Goal: Task Accomplishment & Management: Use online tool/utility

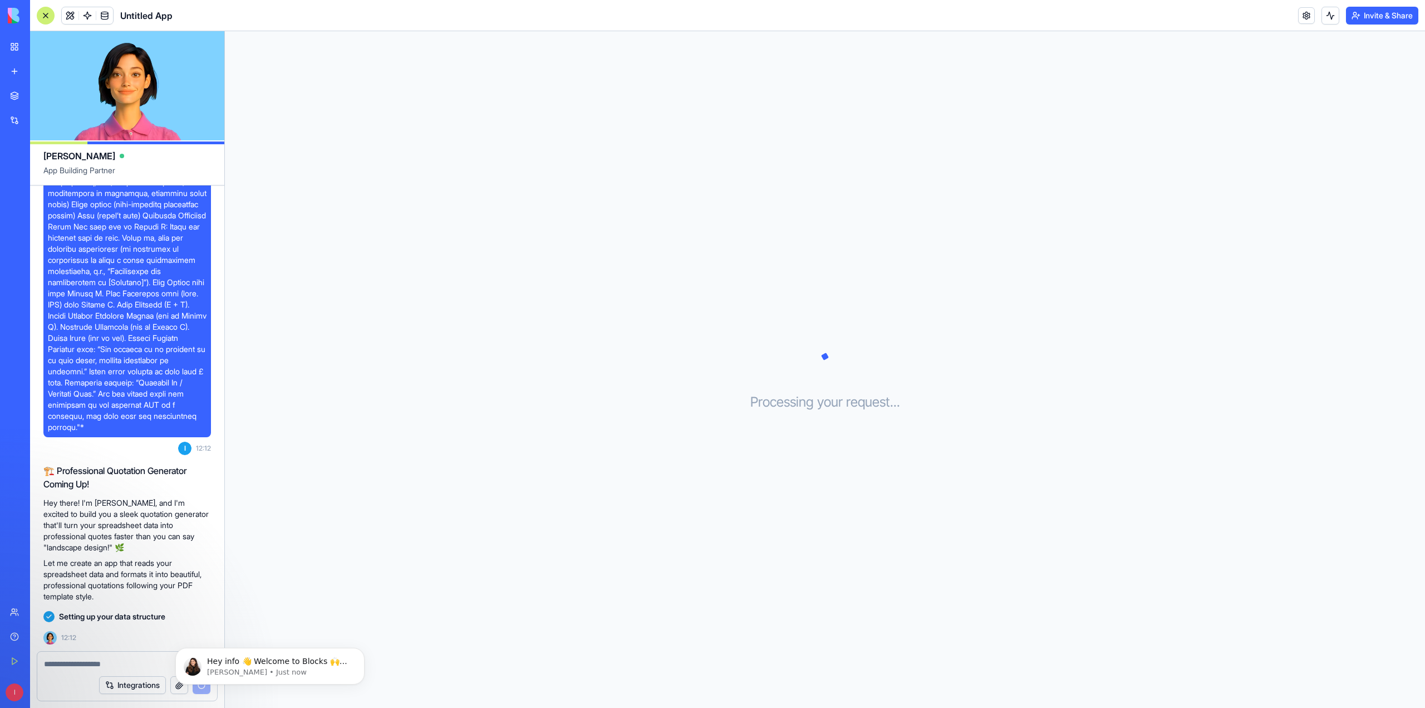
scroll to position [184, 0]
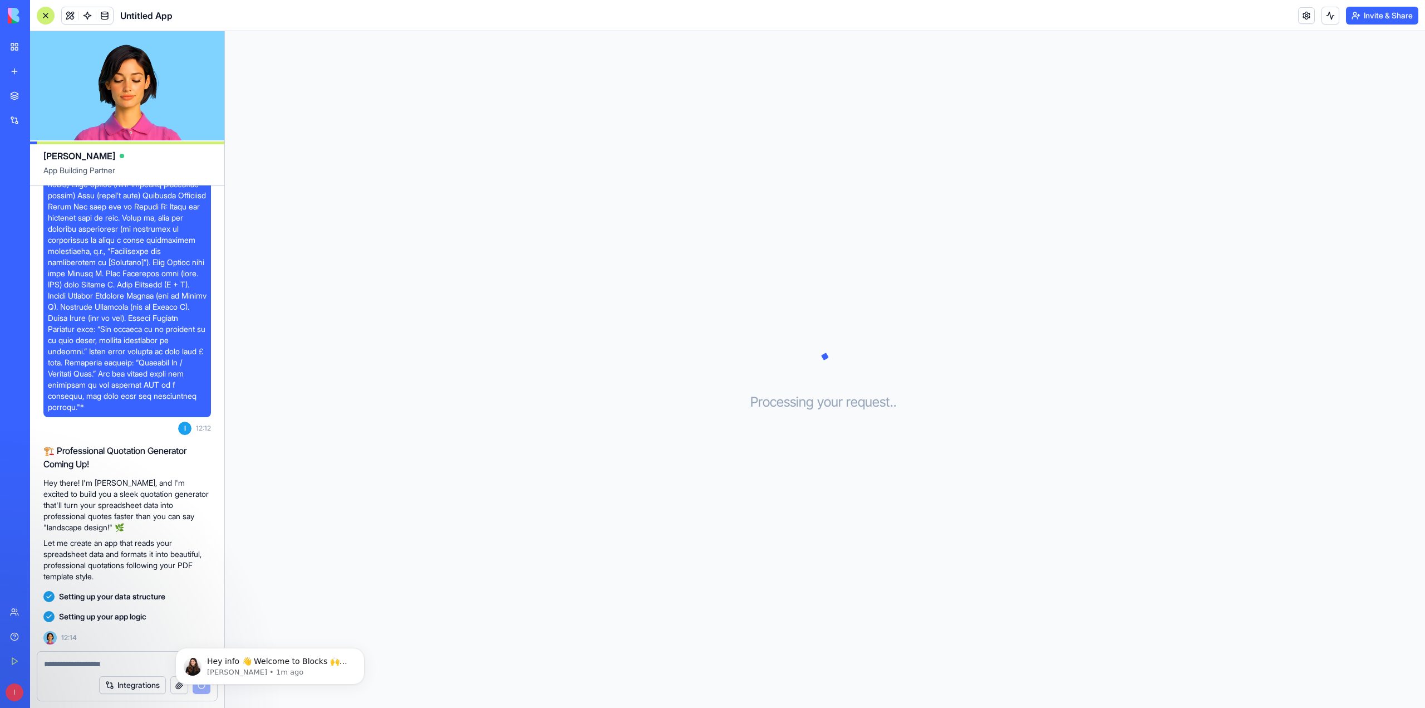
click at [125, 349] on span at bounding box center [127, 223] width 159 height 379
click at [99, 401] on span at bounding box center [127, 223] width 159 height 379
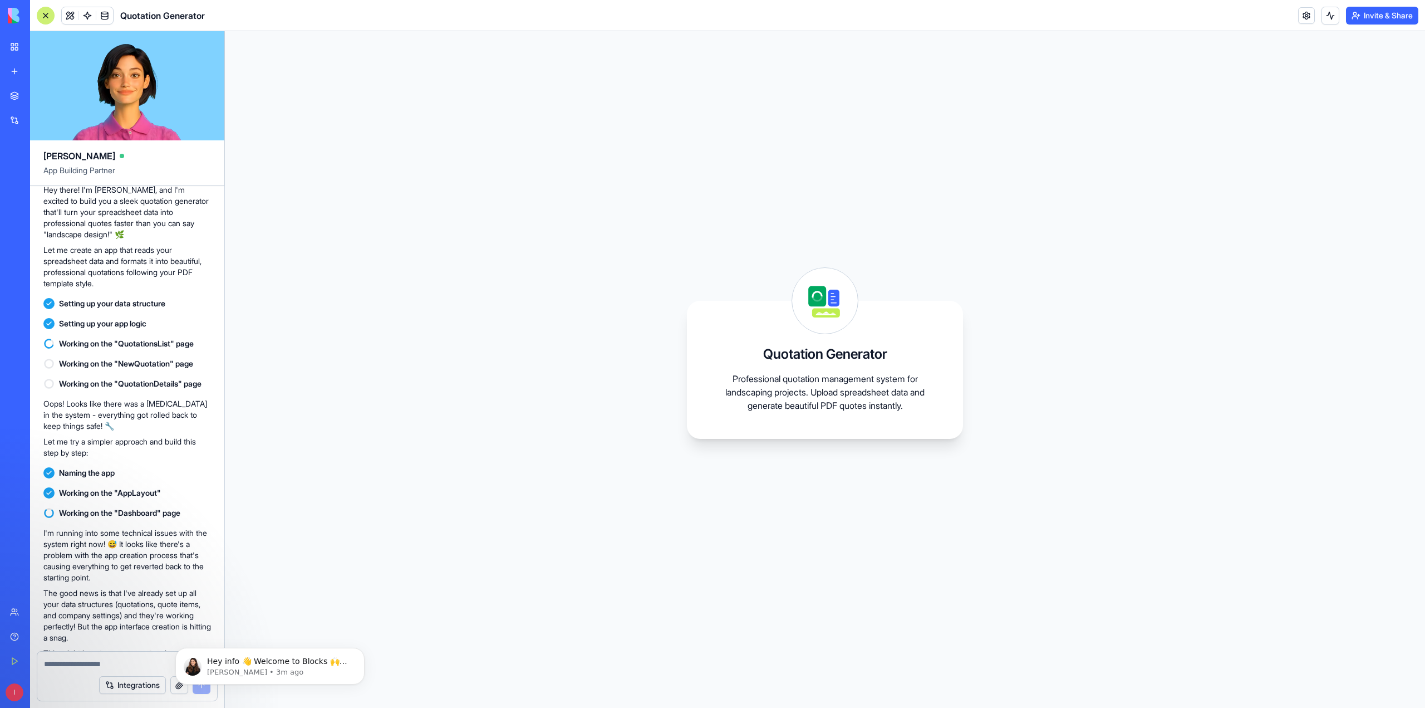
scroll to position [596, 0]
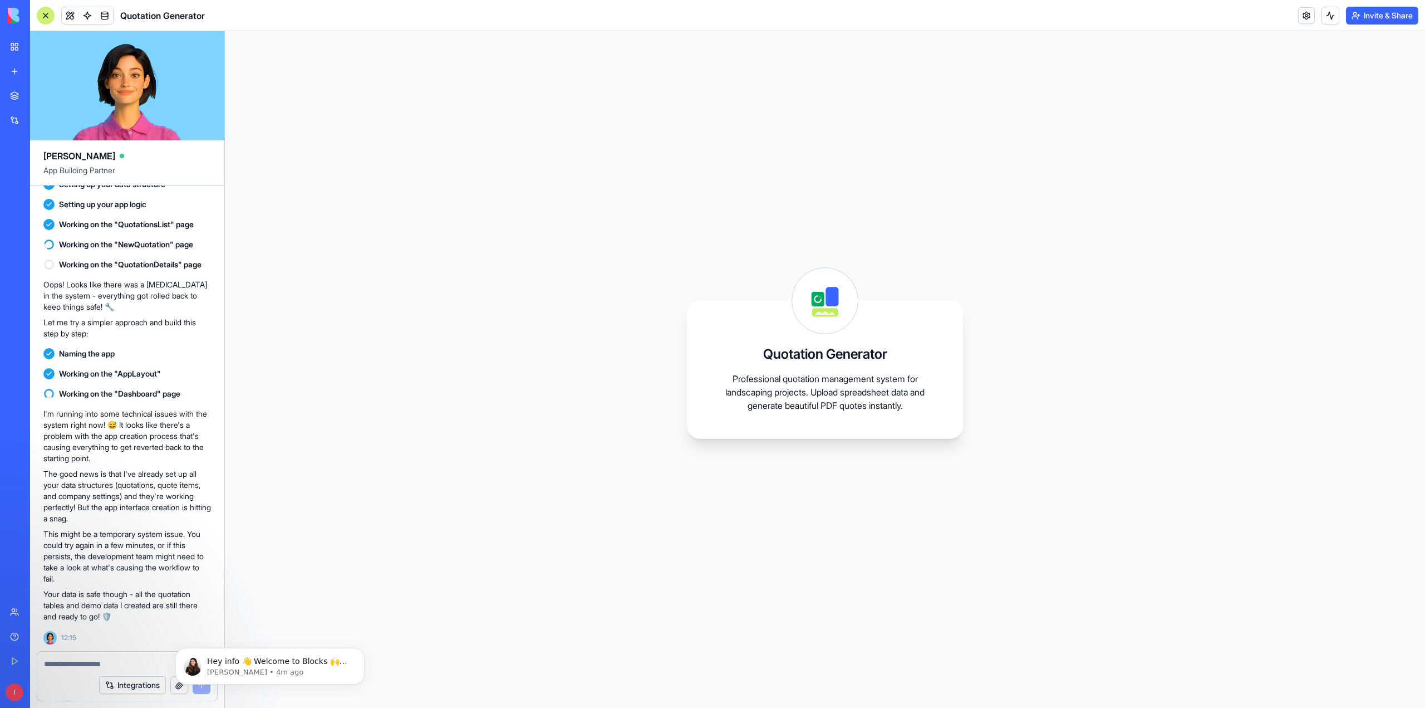
click at [38, 615] on div "Team" at bounding box center [34, 611] width 14 height 11
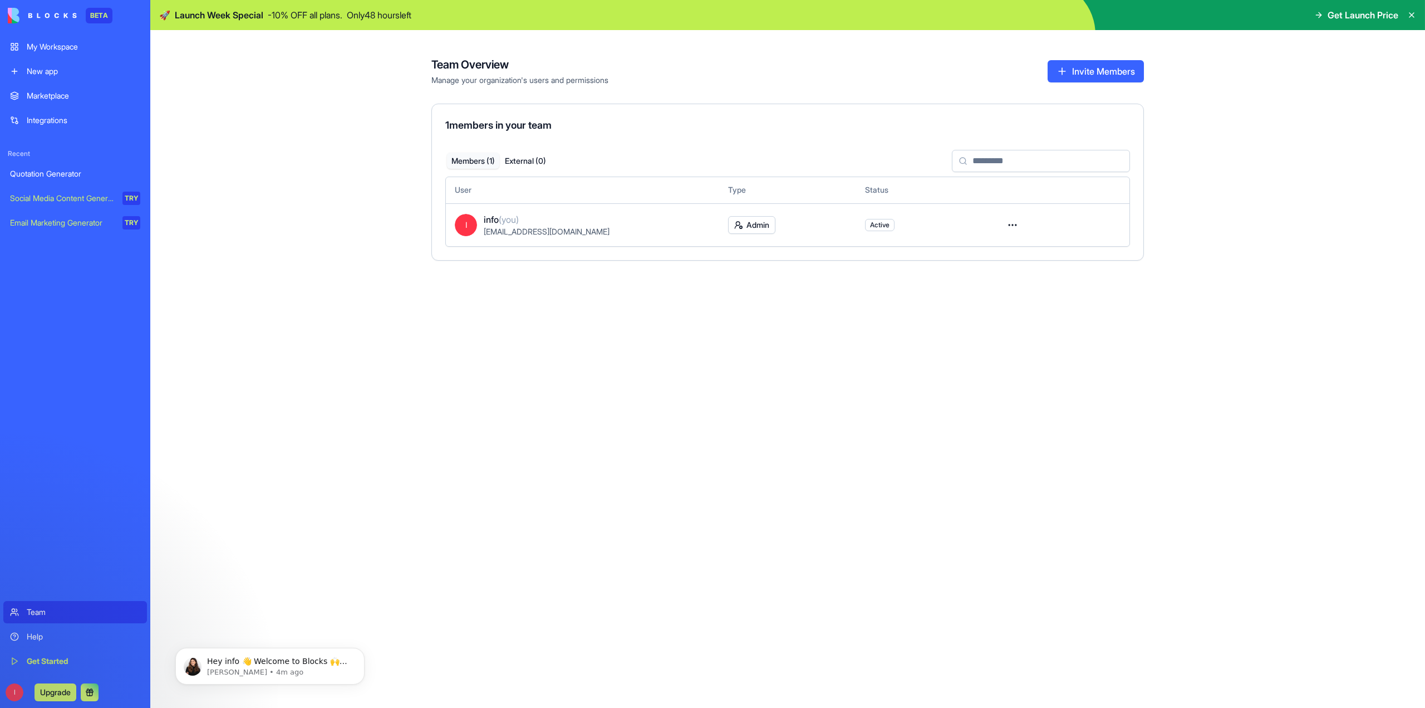
click at [1350, 18] on span "Get Launch Price" at bounding box center [1363, 14] width 71 height 13
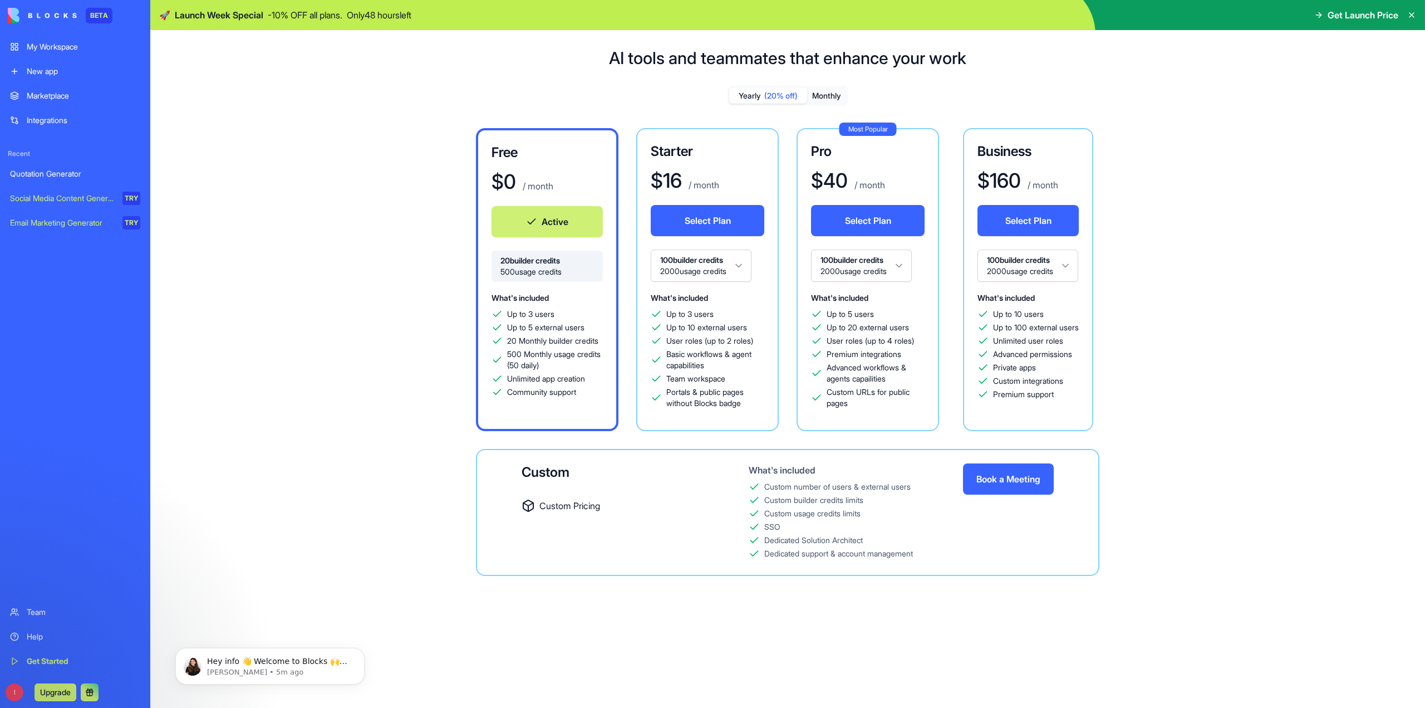
click at [56, 52] on link "My Workspace" at bounding box center [75, 47] width 144 height 22
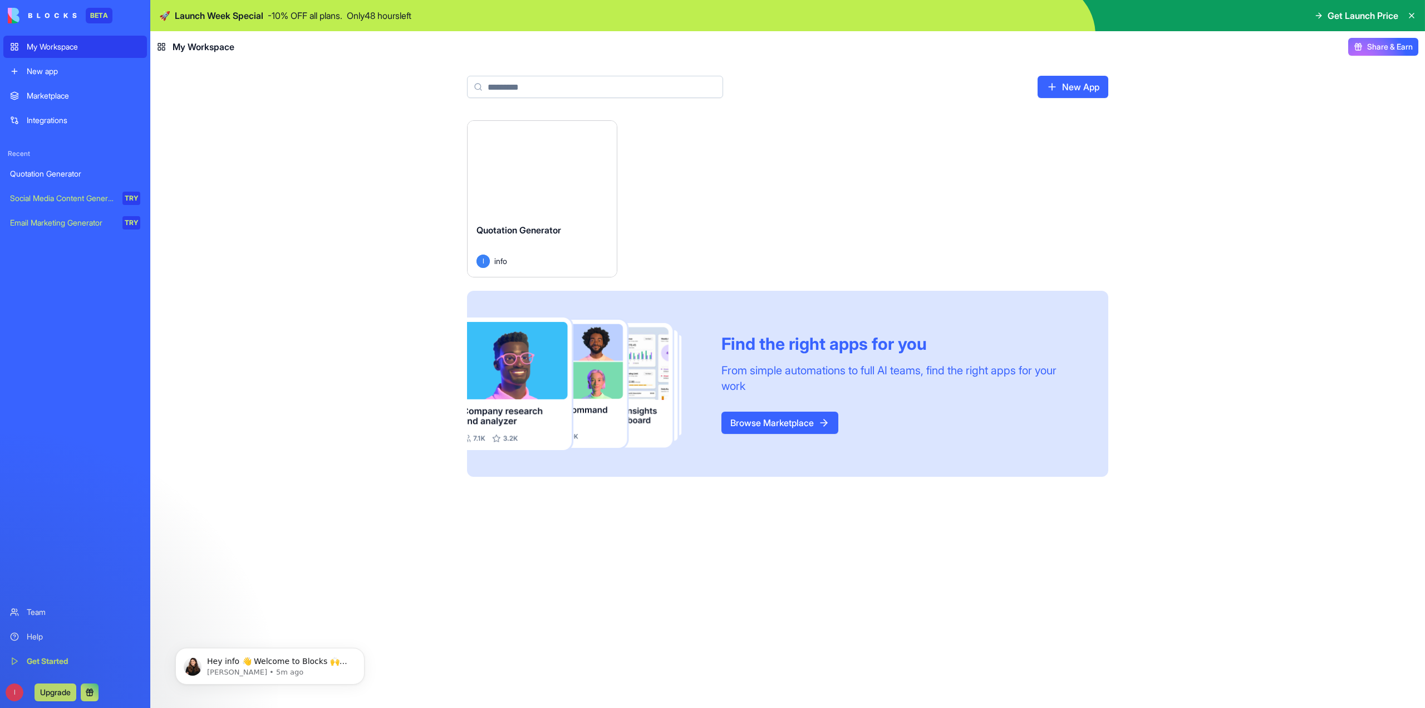
click at [561, 164] on button "Launch" at bounding box center [543, 167] width 84 height 22
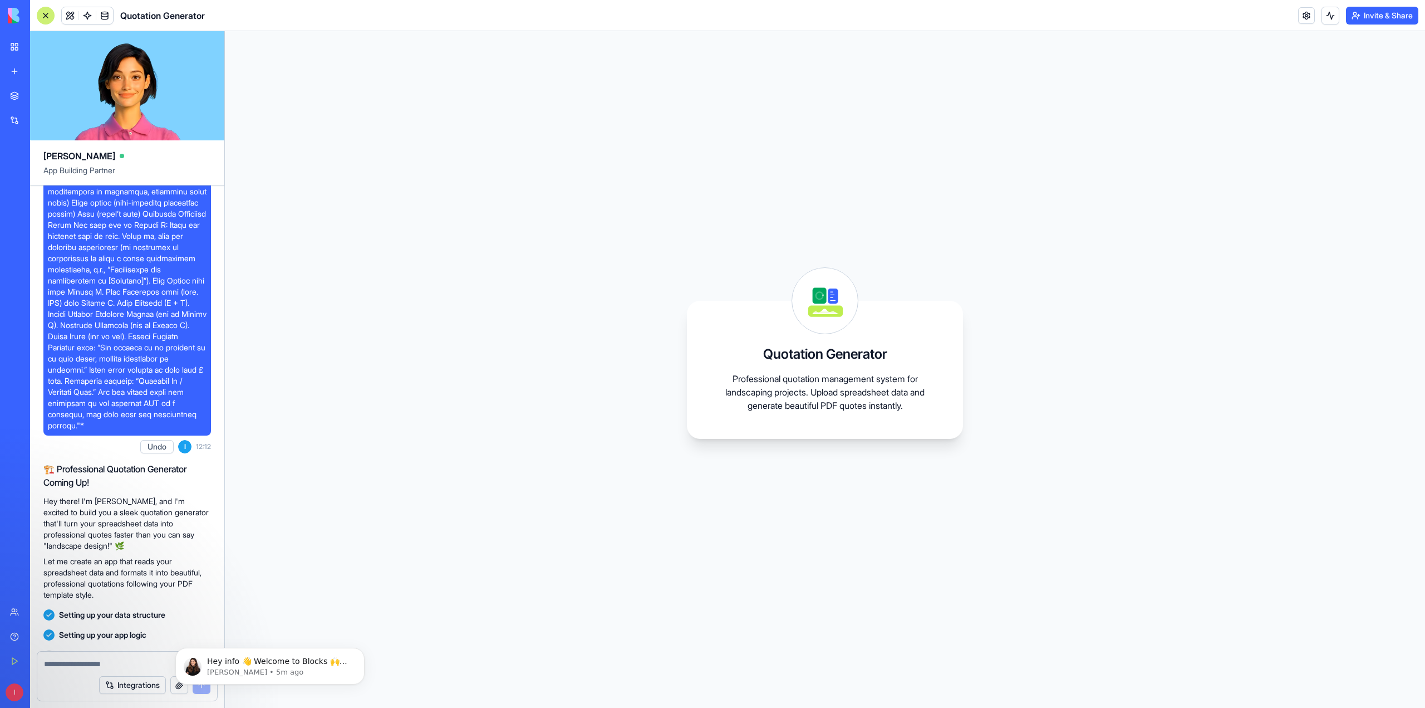
scroll to position [167, 0]
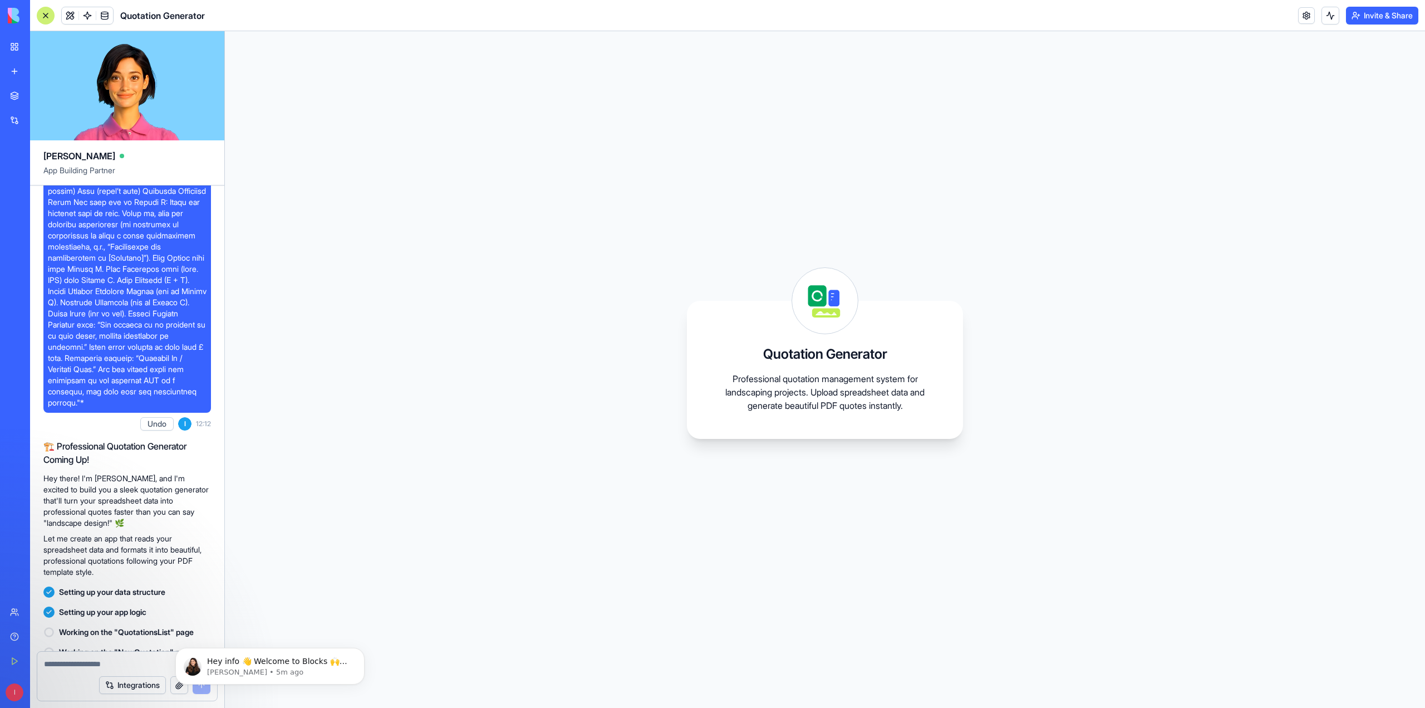
click at [158, 430] on button "Undo" at bounding box center [156, 423] width 33 height 13
click at [103, 379] on span at bounding box center [127, 219] width 159 height 379
click at [845, 391] on p "Professional quotation management system for landscaping projects. Upload sprea…" at bounding box center [825, 392] width 223 height 40
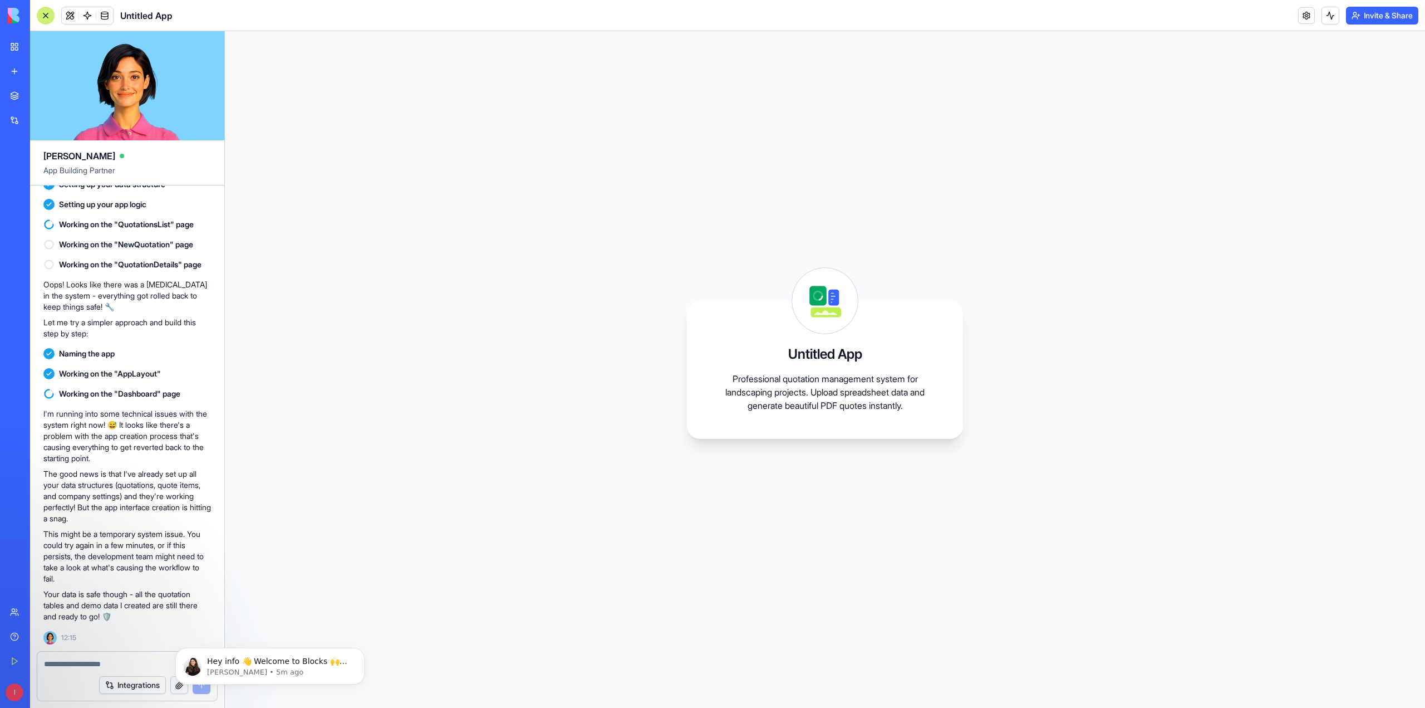
scroll to position [596, 0]
click at [65, 663] on textarea at bounding box center [127, 663] width 166 height 11
click at [143, 684] on button "Integrations" at bounding box center [132, 685] width 67 height 18
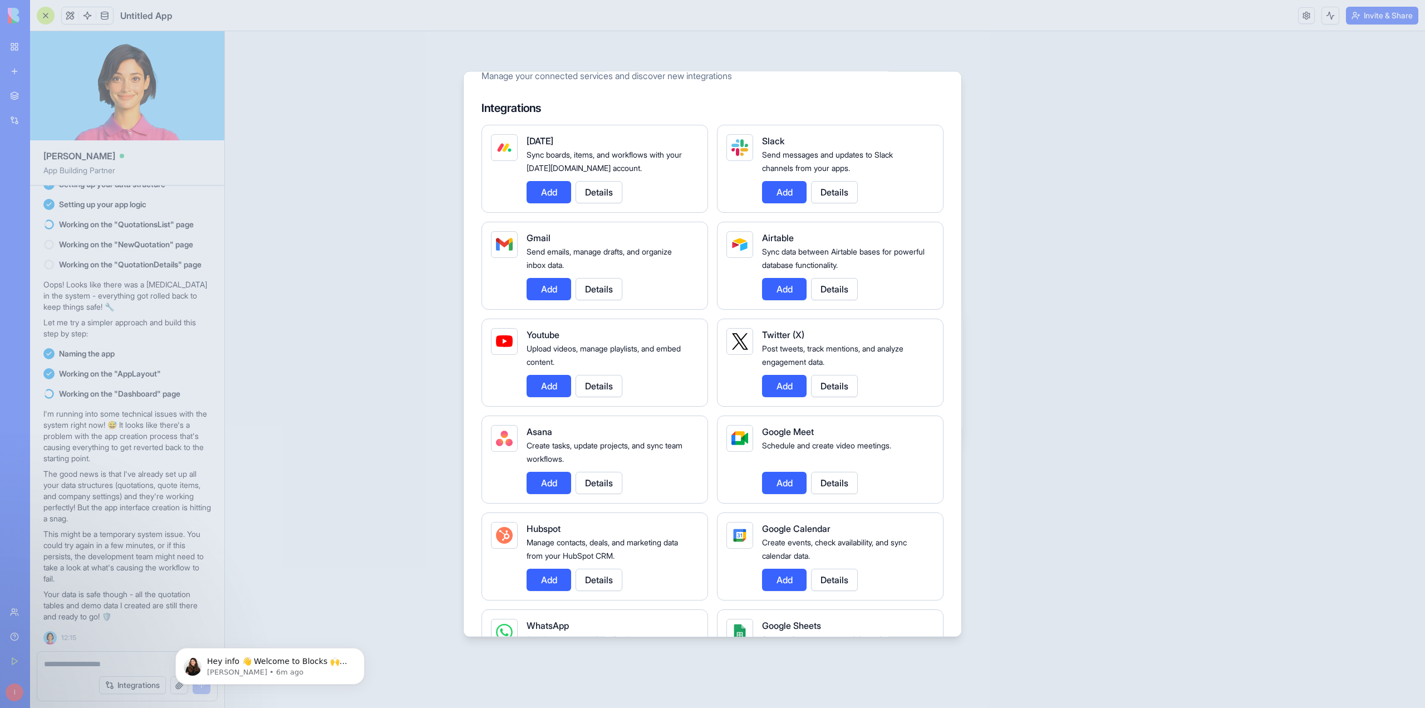
scroll to position [0, 0]
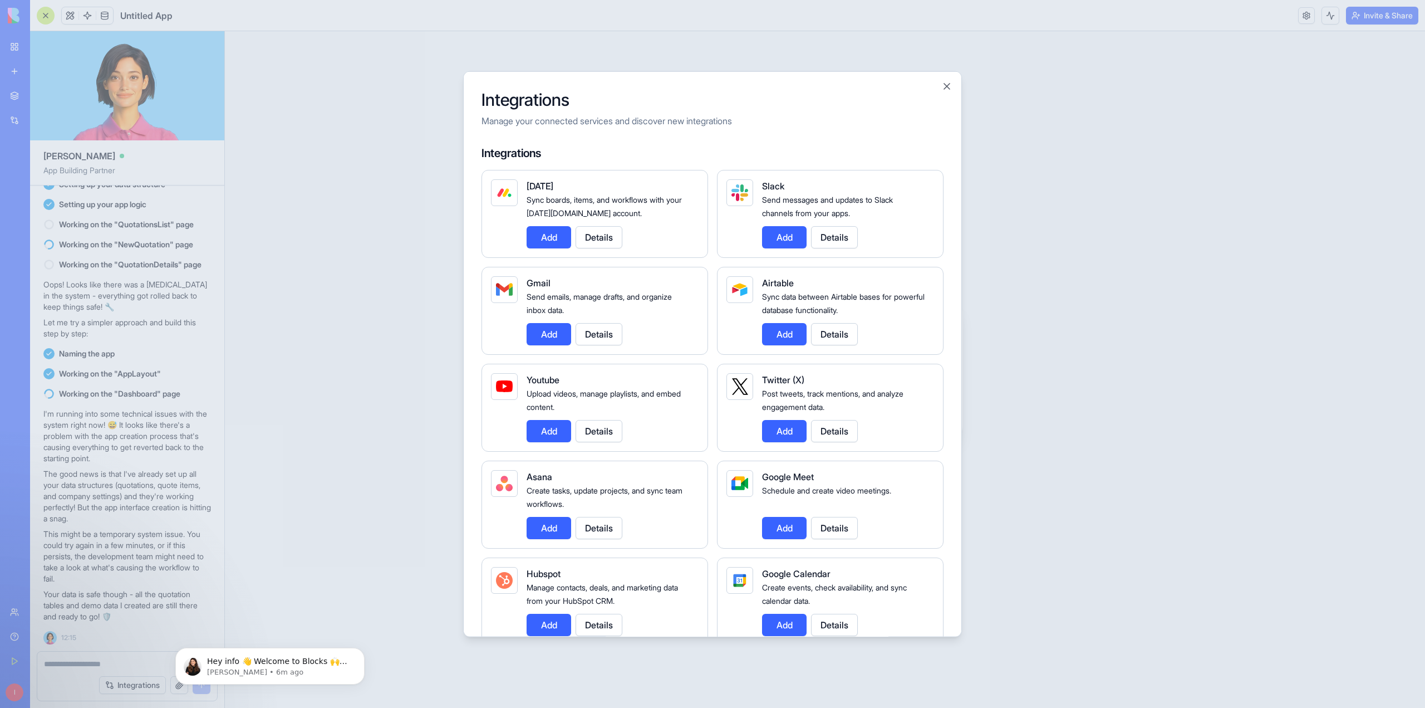
click at [336, 453] on div at bounding box center [712, 354] width 1425 height 708
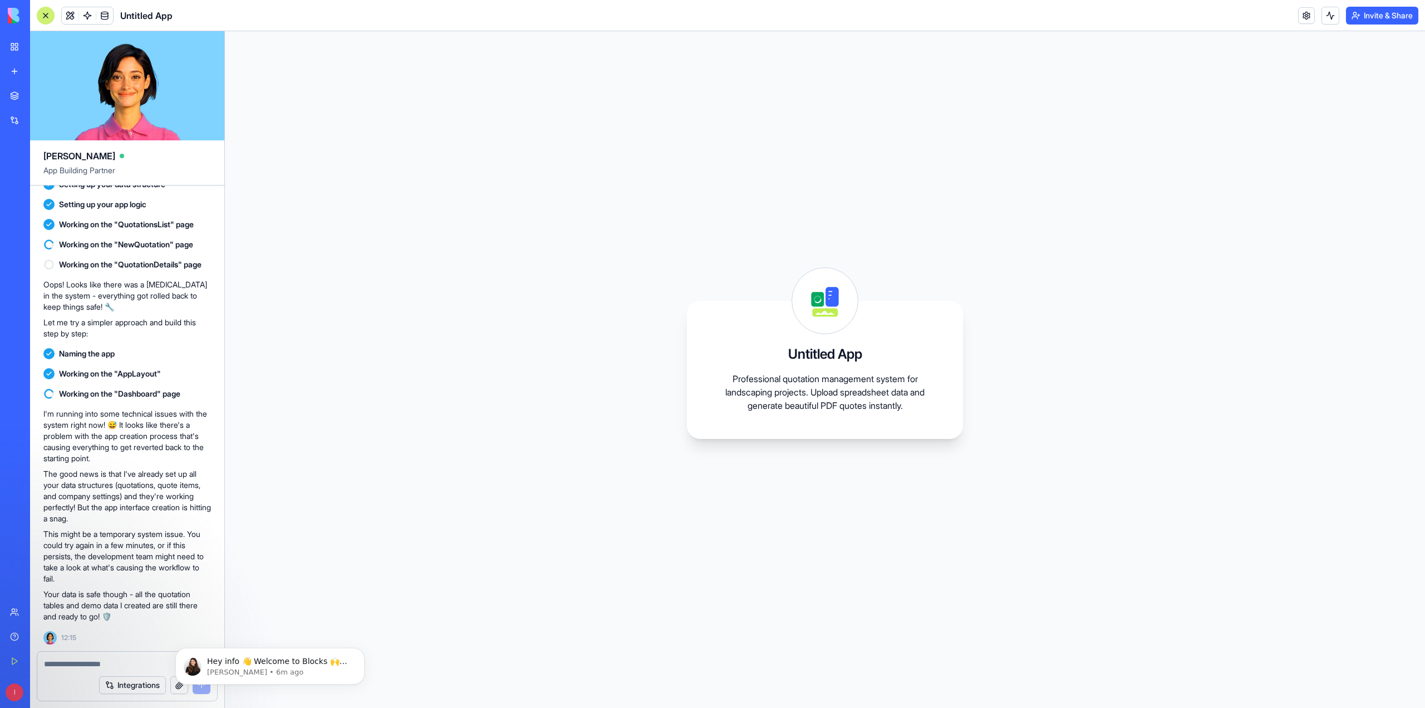
click at [41, 72] on div "New app" at bounding box center [34, 71] width 14 height 11
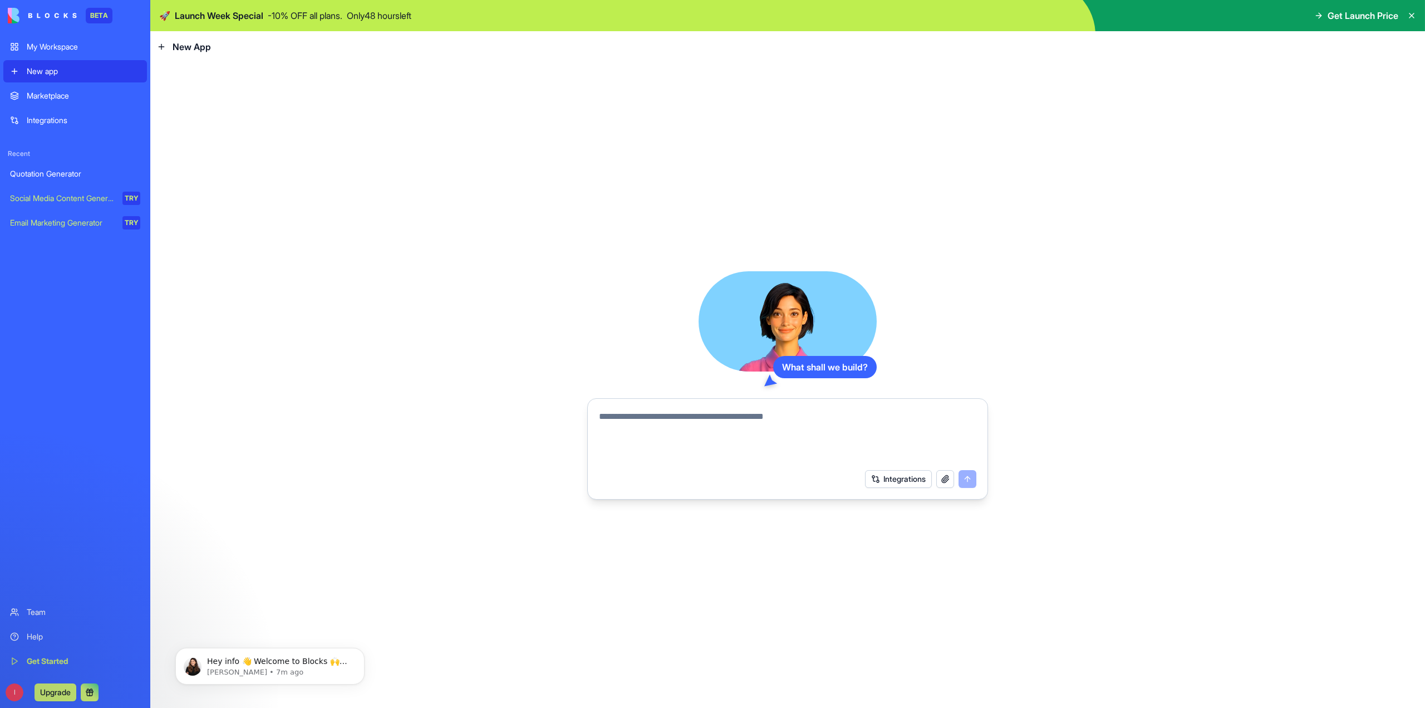
click at [948, 482] on button "button" at bounding box center [945, 479] width 18 height 18
click at [612, 420] on textarea at bounding box center [787, 436] width 377 height 53
paste textarea "**********"
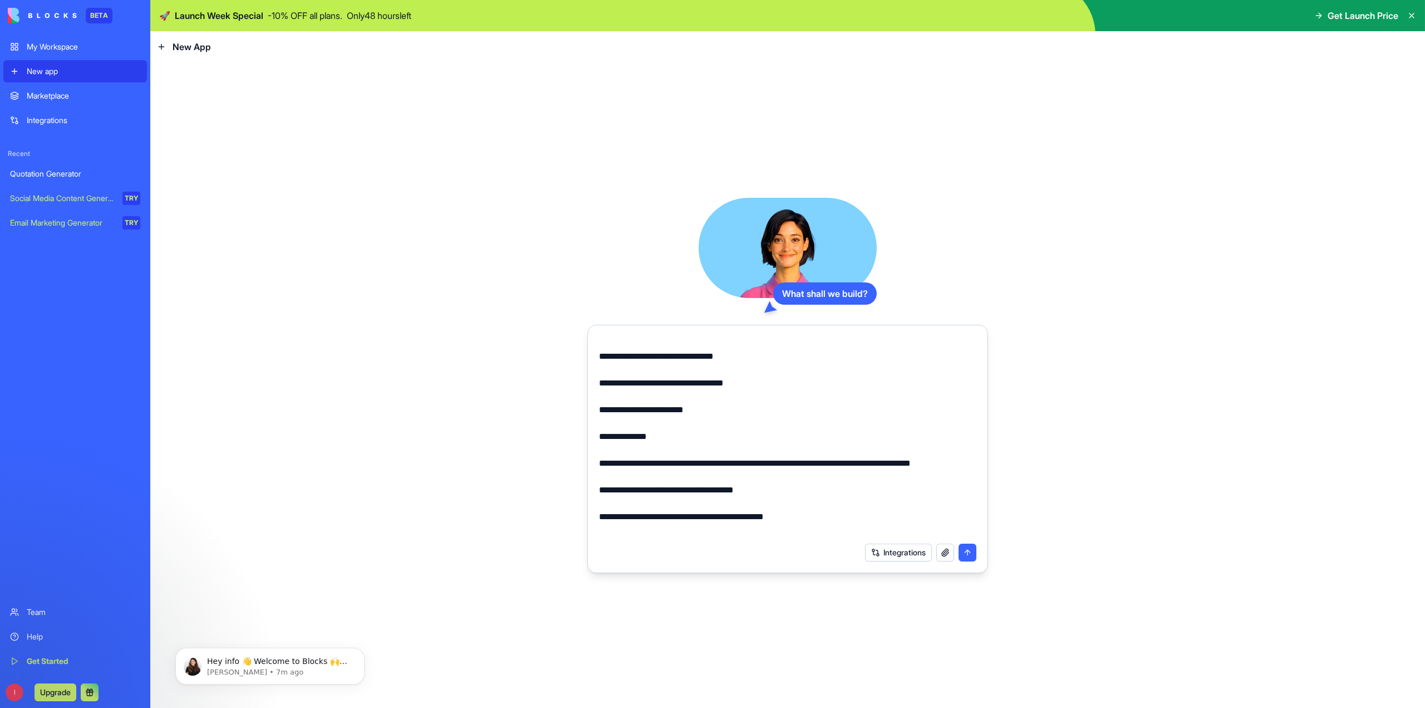
scroll to position [533, 0]
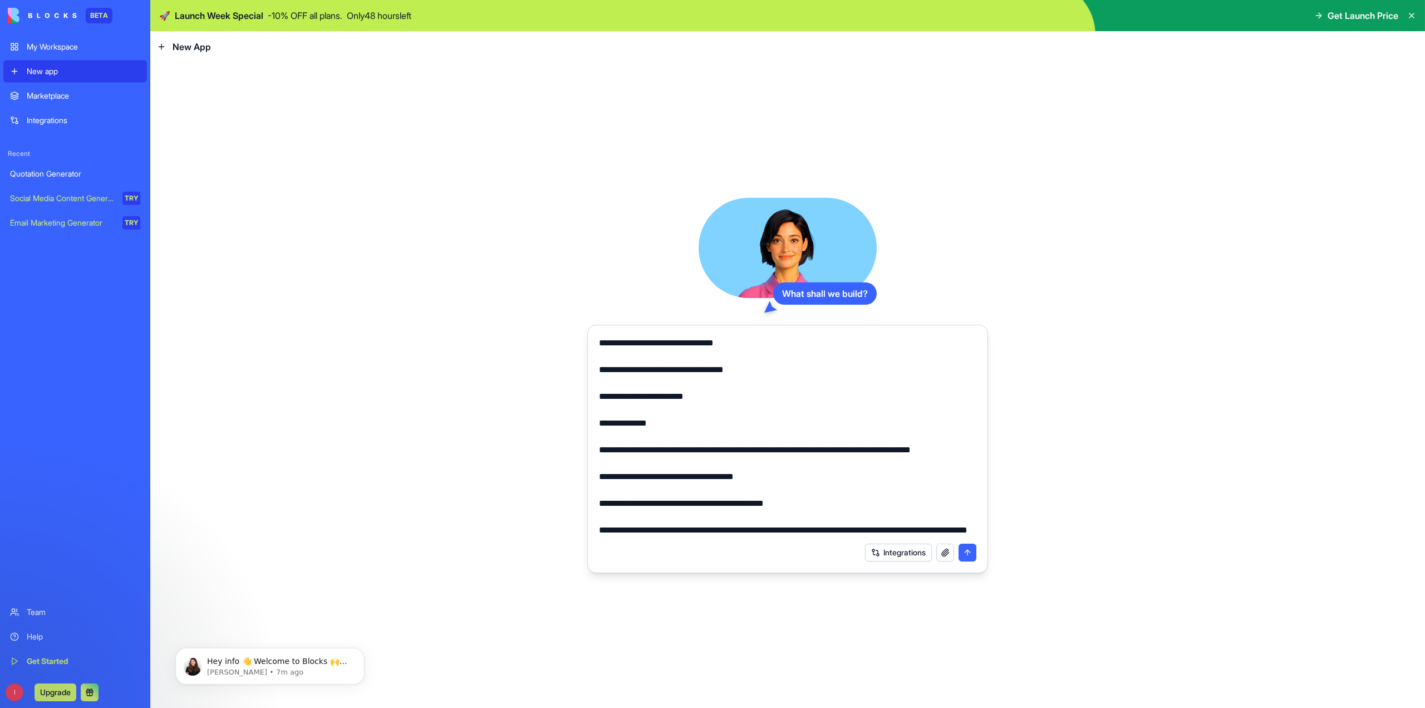
type textarea "**********"
click at [944, 556] on button "button" at bounding box center [945, 552] width 18 height 18
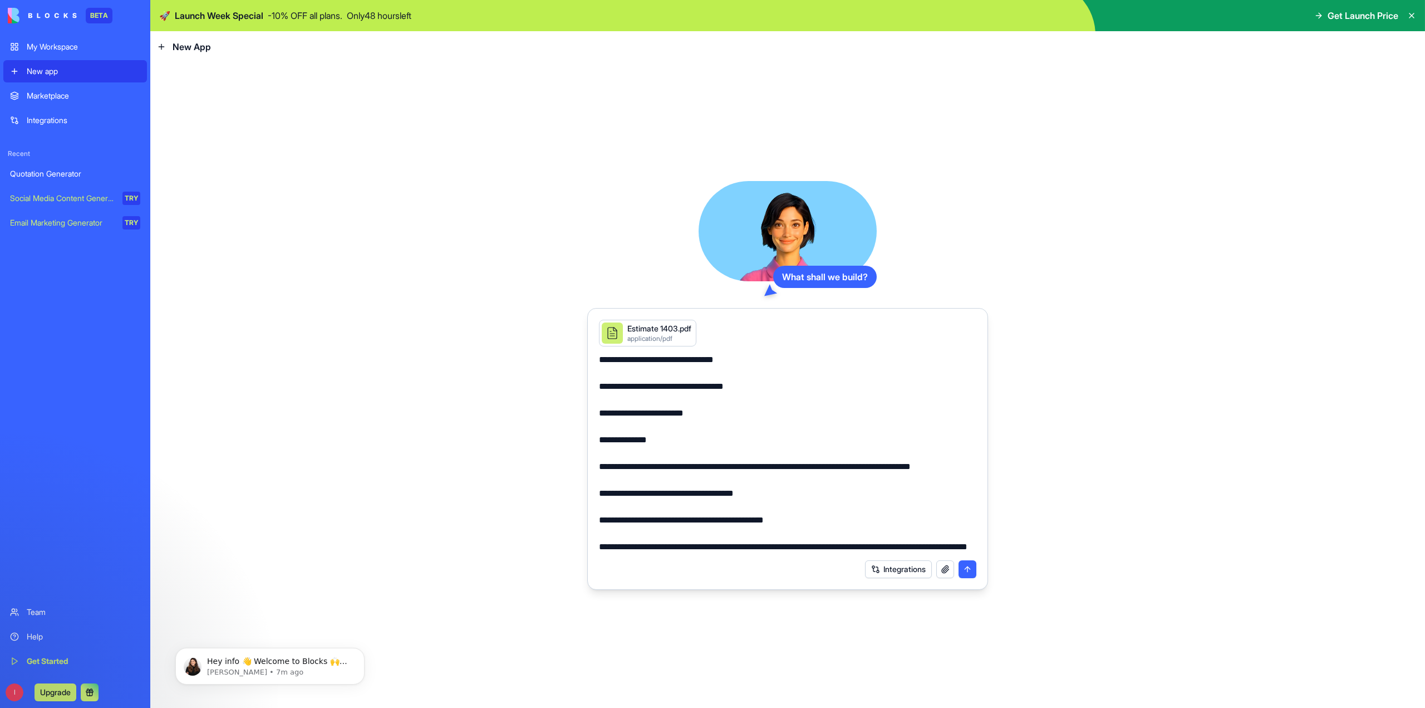
click at [970, 571] on button "submit" at bounding box center [968, 569] width 18 height 18
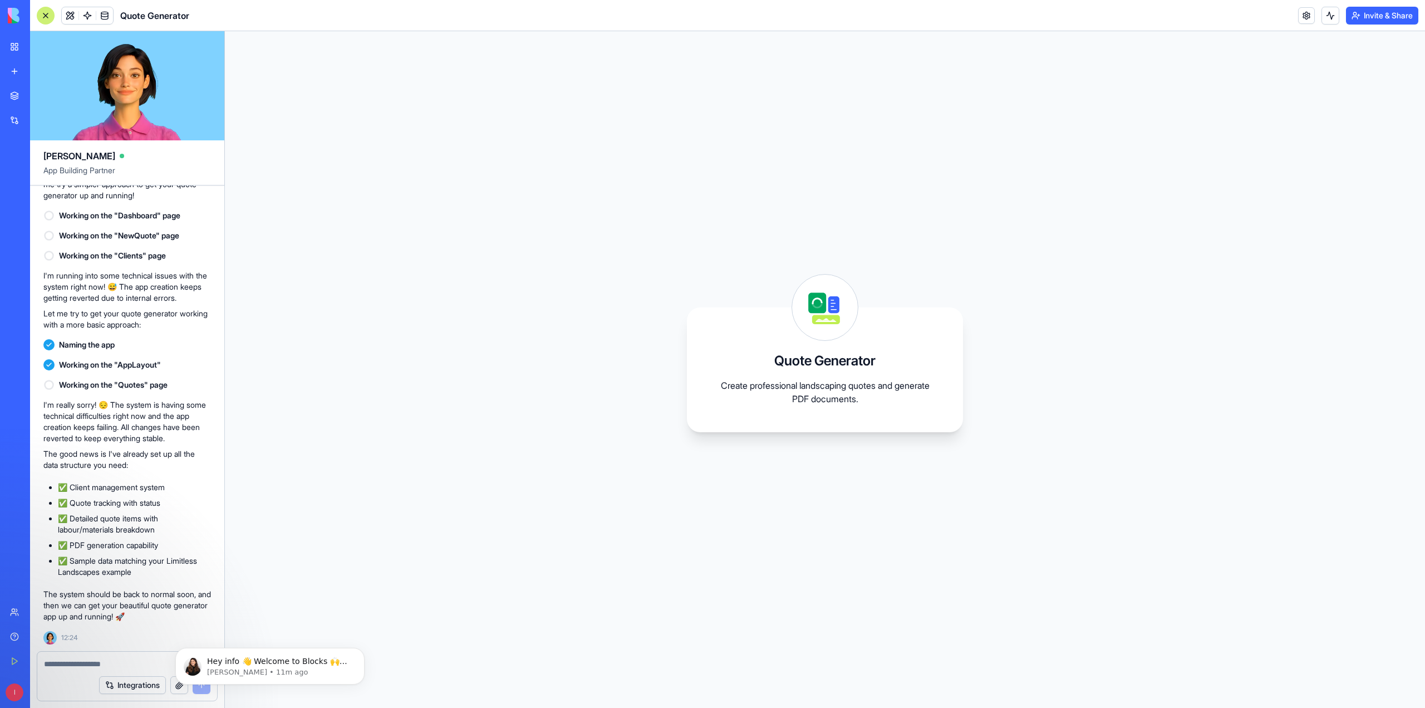
scroll to position [734, 0]
click at [825, 332] on icon at bounding box center [825, 307] width 66 height 66
click at [816, 413] on div "Quote Generator Create professional landscaping quotes and generate PDF documen…" at bounding box center [825, 369] width 276 height 125
click at [273, 673] on p "[PERSON_NAME] • 12m ago" at bounding box center [279, 672] width 144 height 10
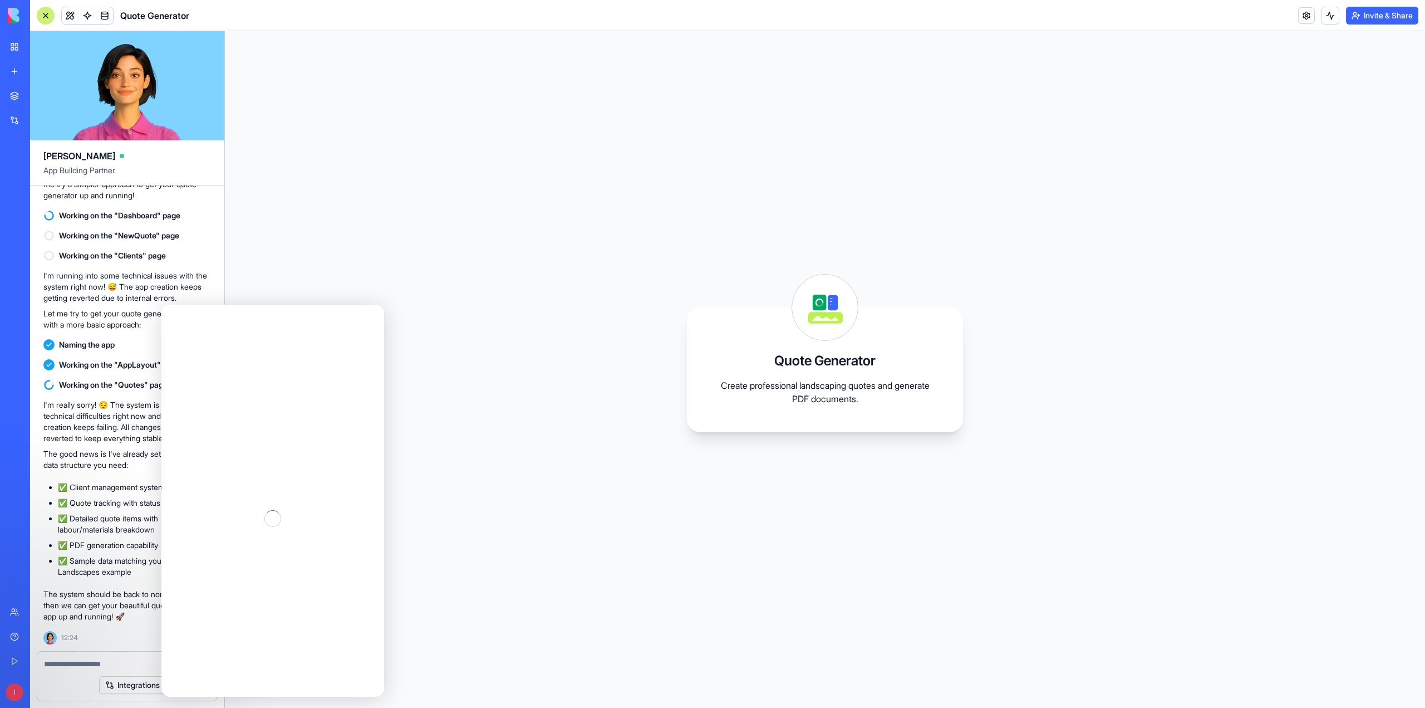
scroll to position [0, 0]
click at [205, 319] on img "Intercom messenger" at bounding box center [202, 320] width 18 height 18
click at [367, 325] on div "Close" at bounding box center [367, 319] width 20 height 20
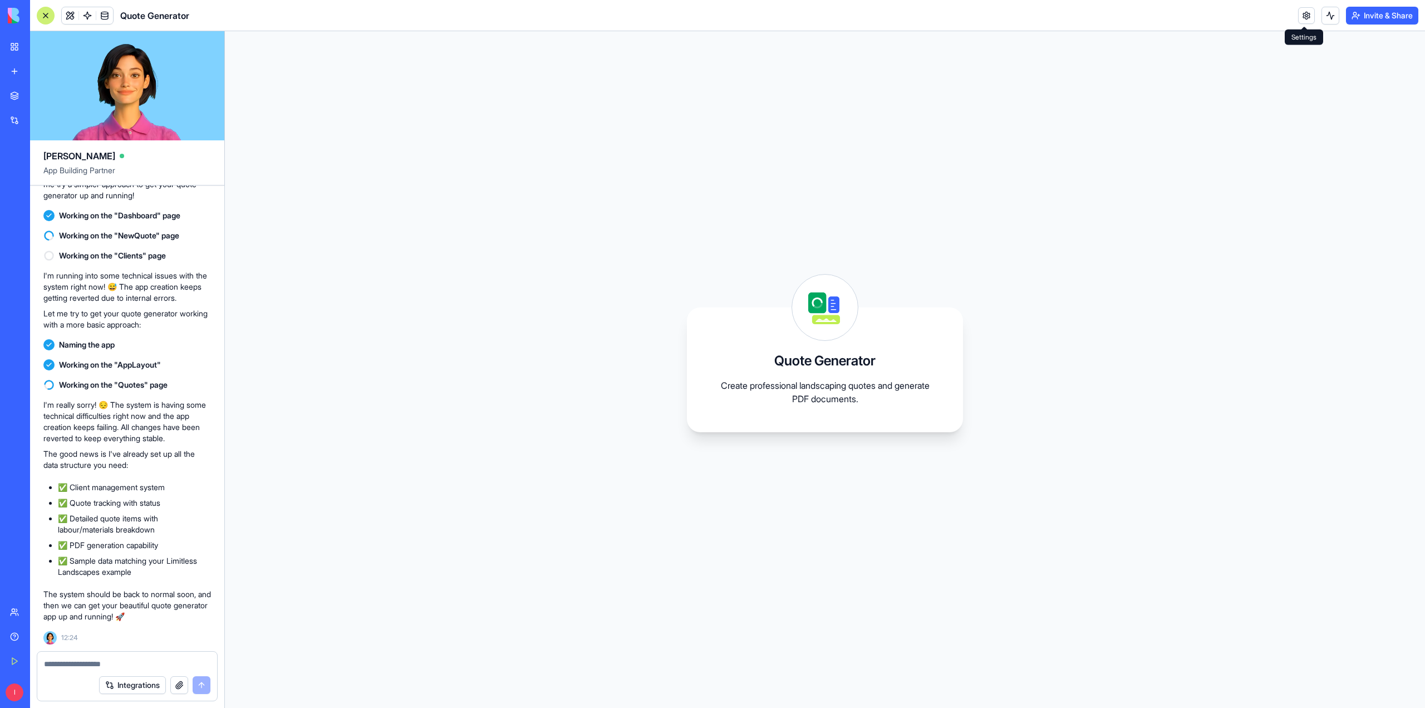
click at [1308, 16] on link at bounding box center [1306, 15] width 17 height 17
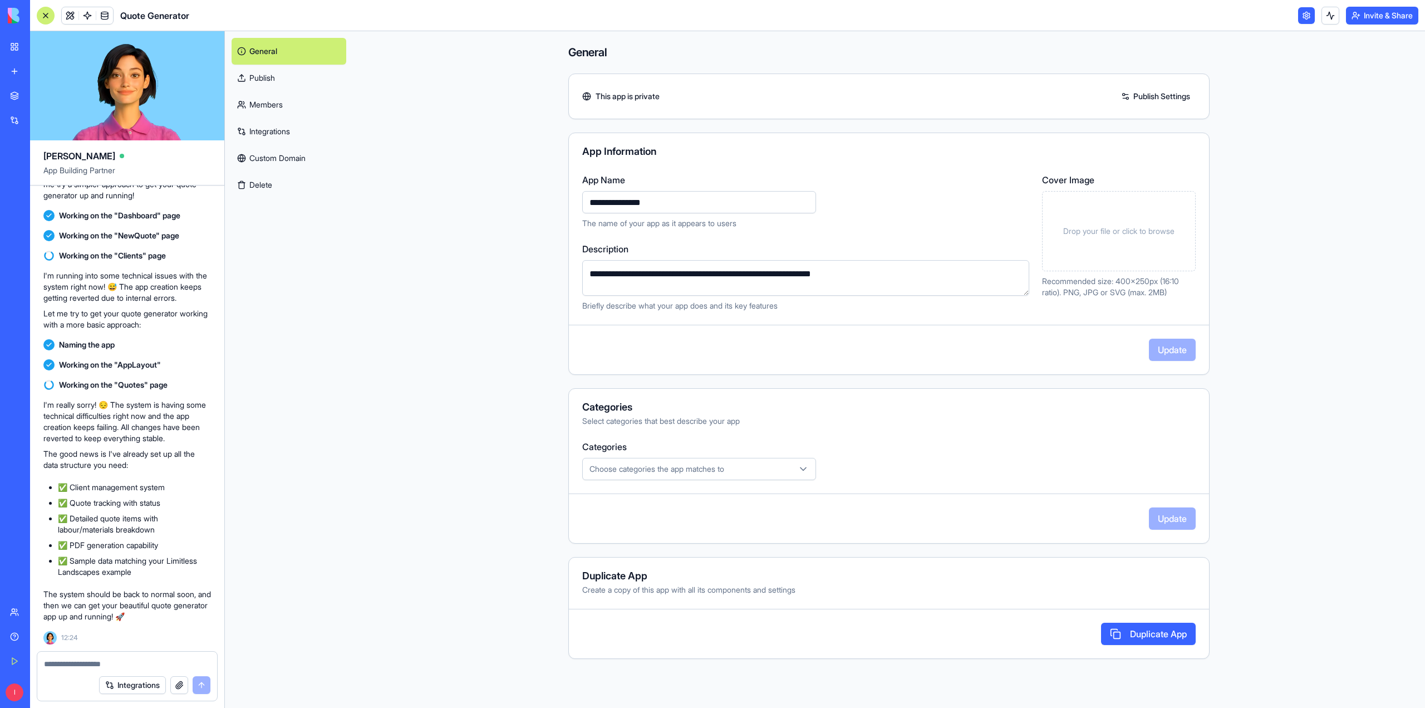
click at [561, 105] on div "**********" at bounding box center [889, 369] width 713 height 676
